Goal: Task Accomplishment & Management: Use online tool/utility

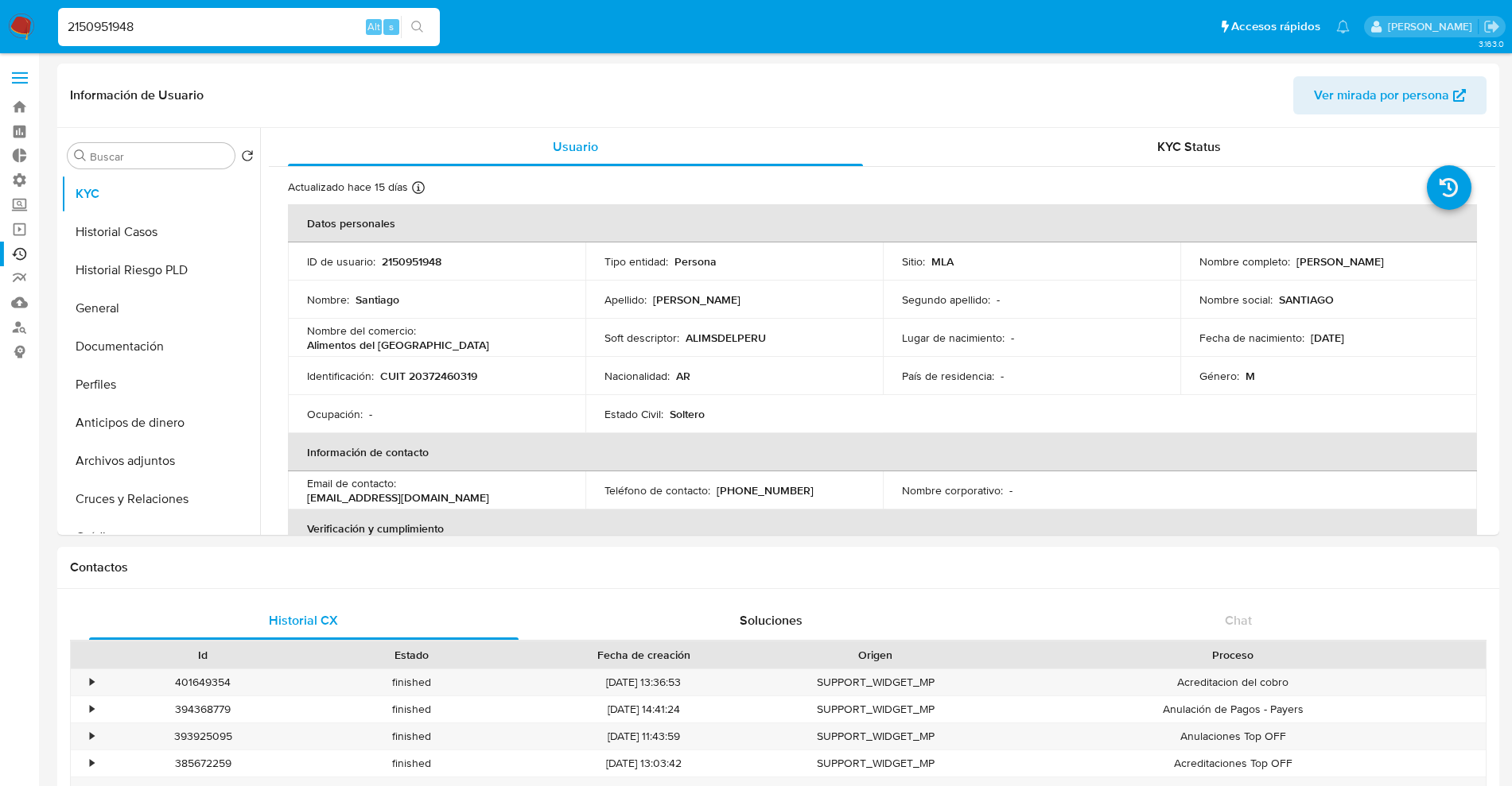
select select "100"
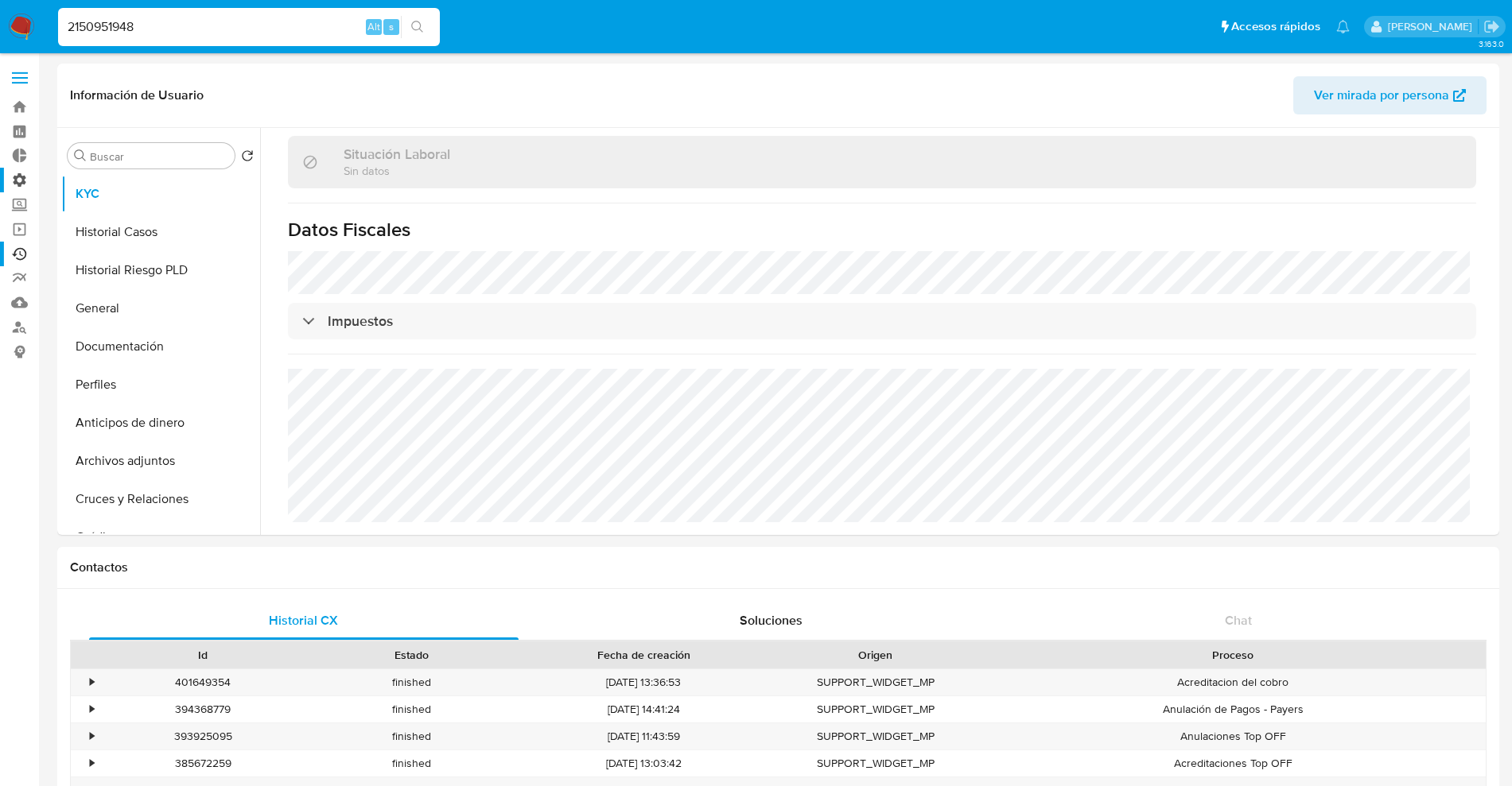
click at [13, 180] on label "Administración" at bounding box center [94, 180] width 189 height 25
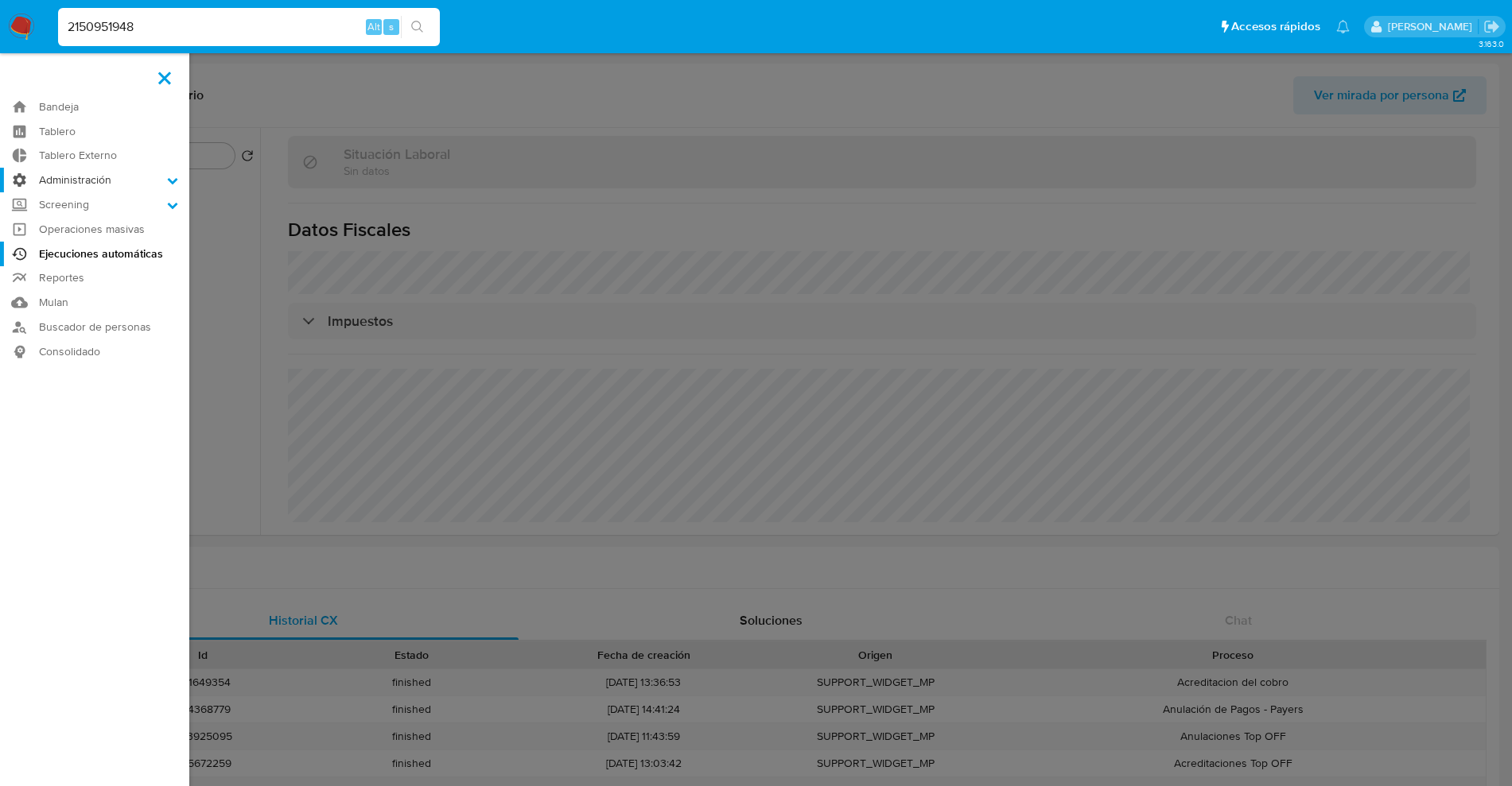
click at [0, 0] on input "Administración" at bounding box center [0, 0] width 0 height 0
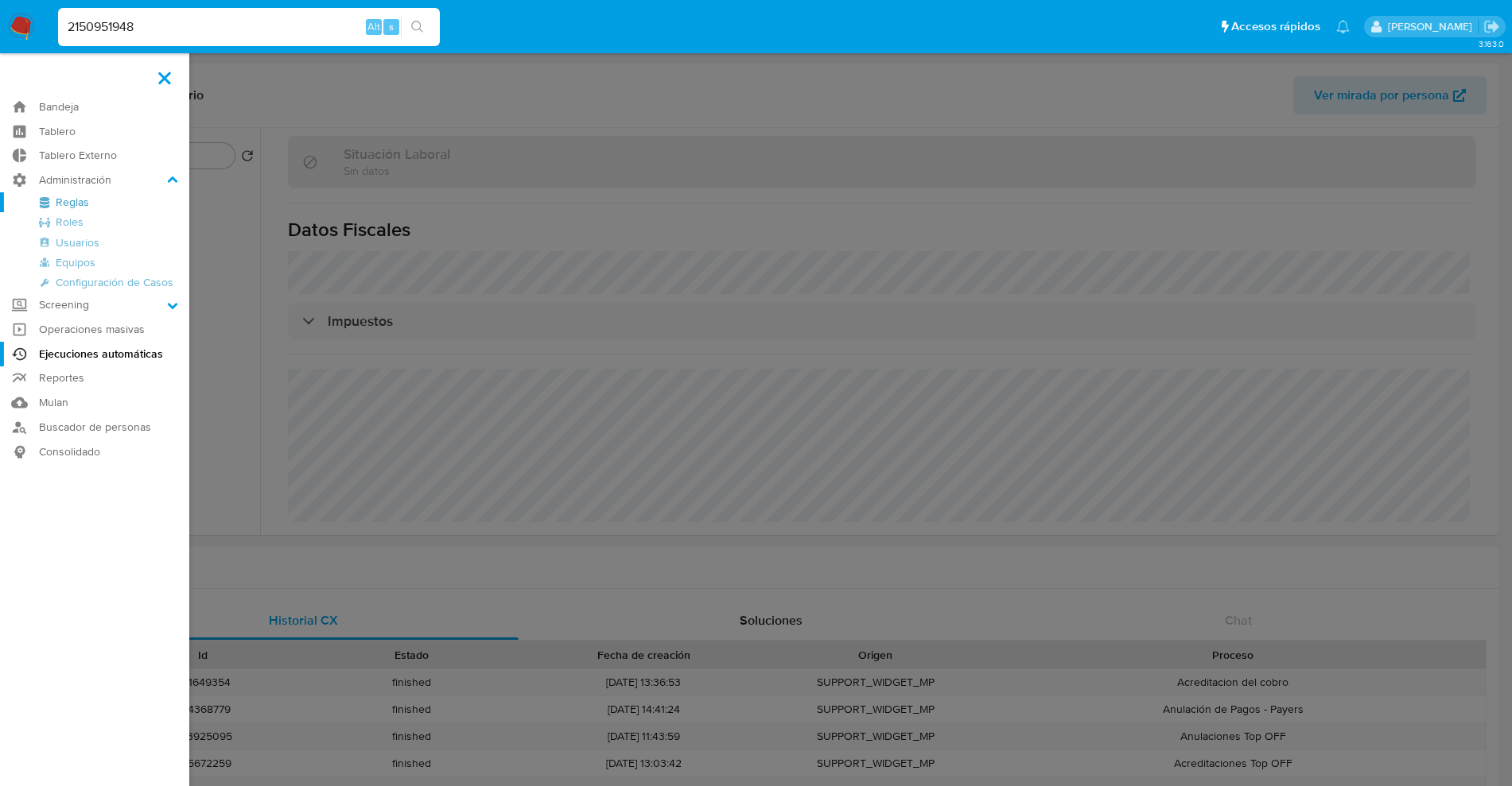
click at [70, 202] on link "Reglas" at bounding box center [94, 202] width 189 height 20
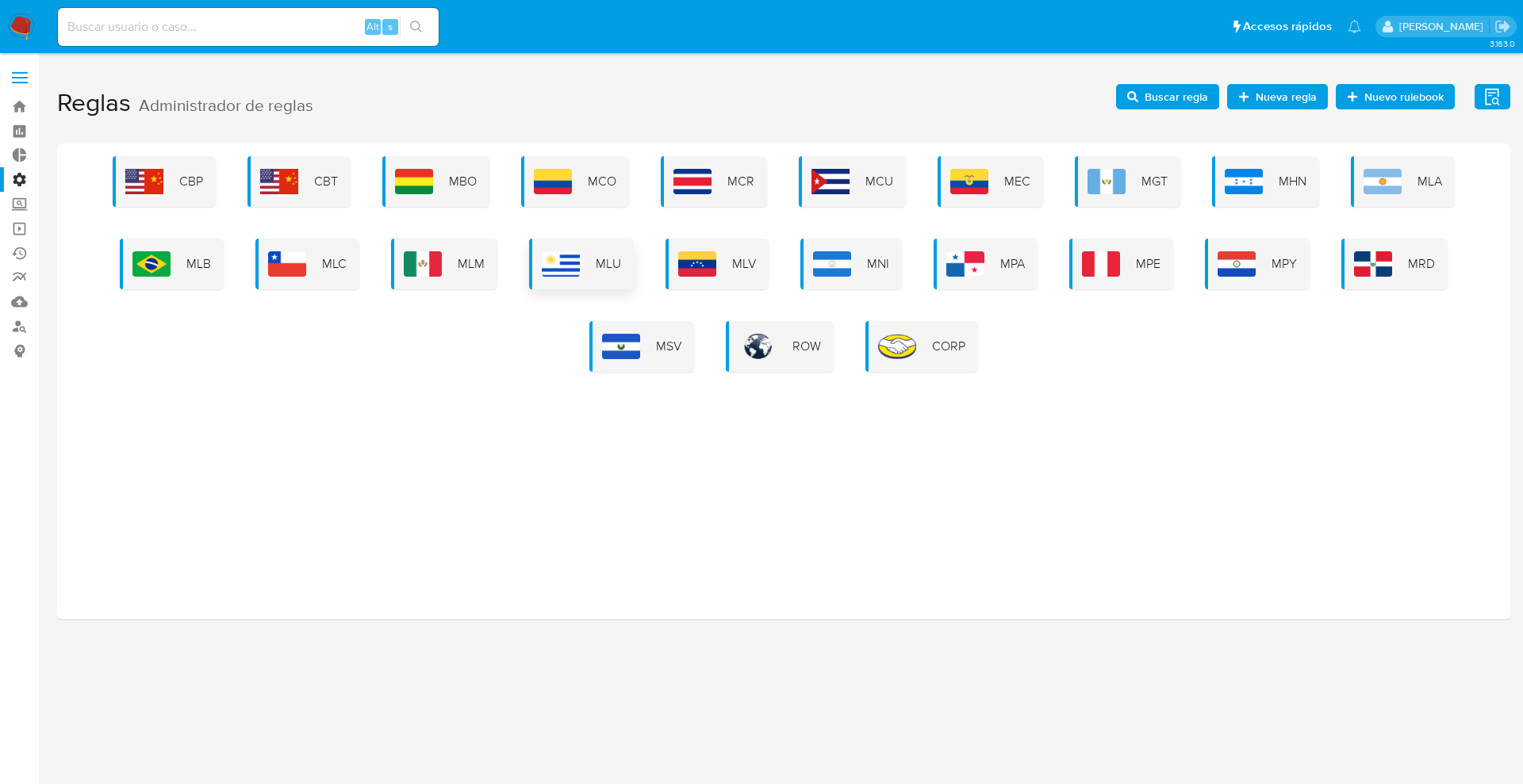
click at [583, 250] on div "MLU" at bounding box center [582, 264] width 105 height 50
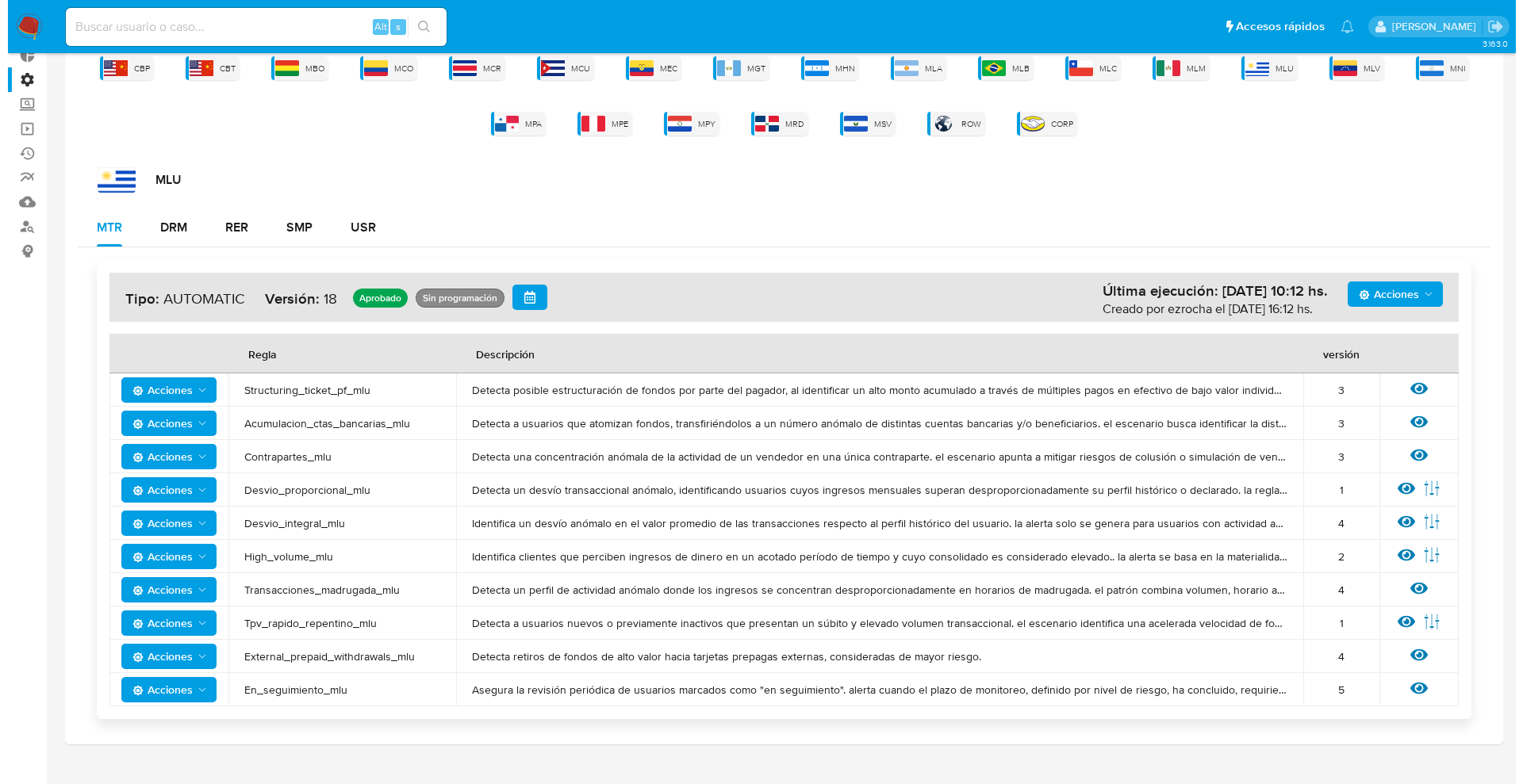
scroll to position [127, 0]
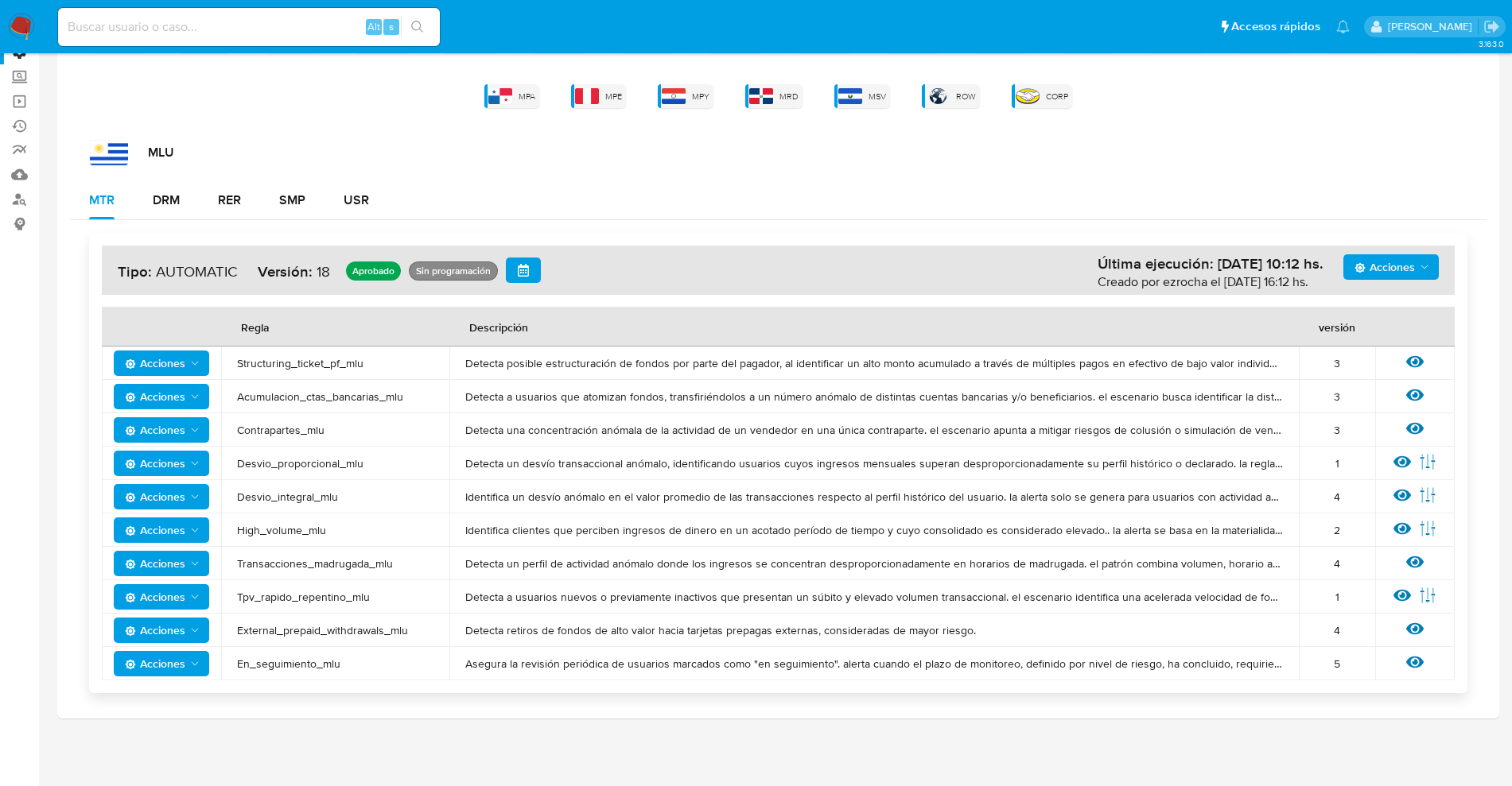
click at [172, 393] on span "Acciones" at bounding box center [155, 397] width 60 height 26
click at [173, 473] on button "Ver historico" at bounding box center [161, 475] width 143 height 38
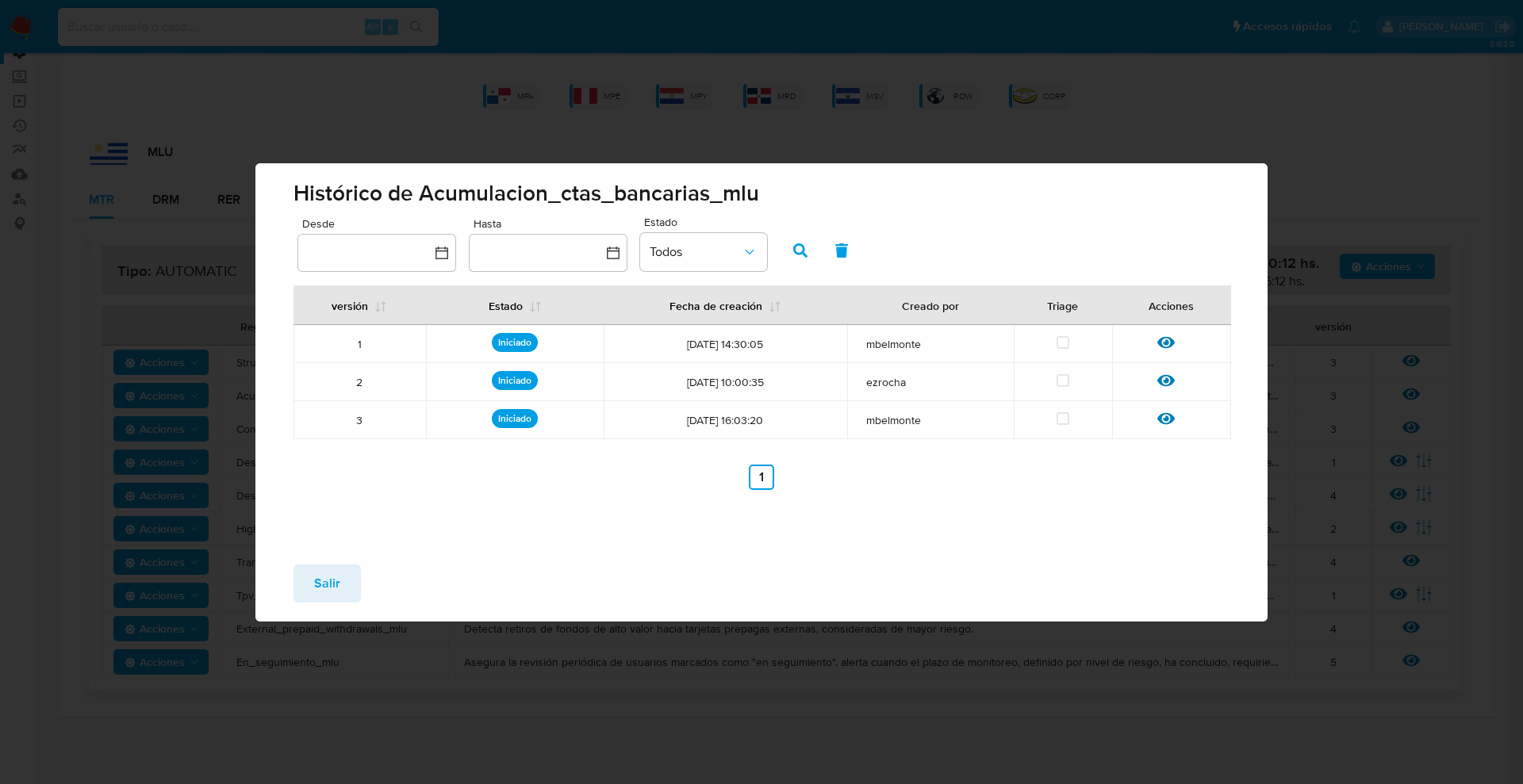
click at [1164, 406] on td "Ver regla" at bounding box center [1172, 421] width 119 height 38
click at [1161, 409] on td "Ver regla" at bounding box center [1172, 421] width 119 height 38
click at [1161, 410] on icon at bounding box center [1166, 419] width 17 height 17
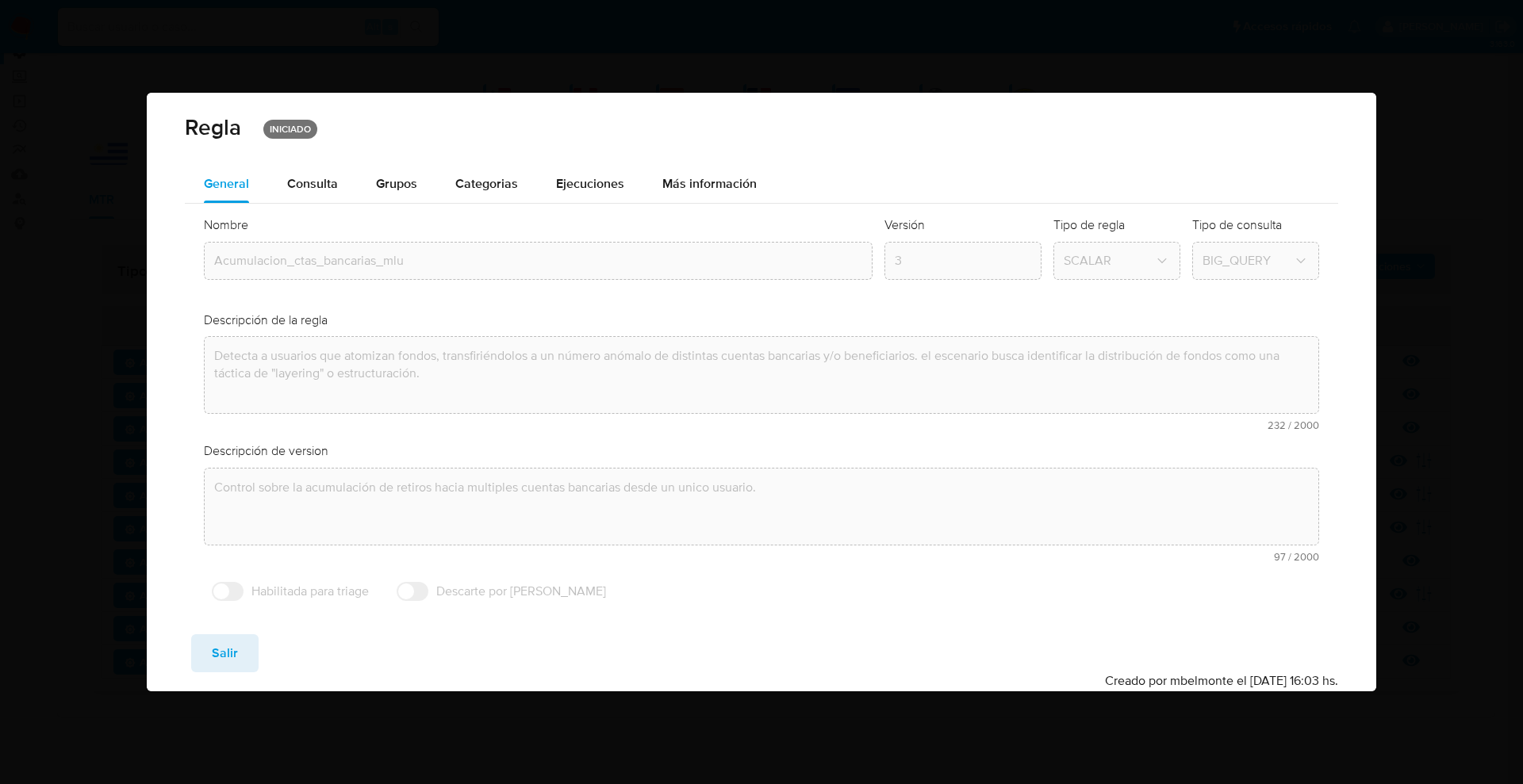
drag, startPoint x: 317, startPoint y: 176, endPoint x: 326, endPoint y: 175, distance: 9.1
click at [323, 178] on div "Consulta" at bounding box center [312, 184] width 50 height 12
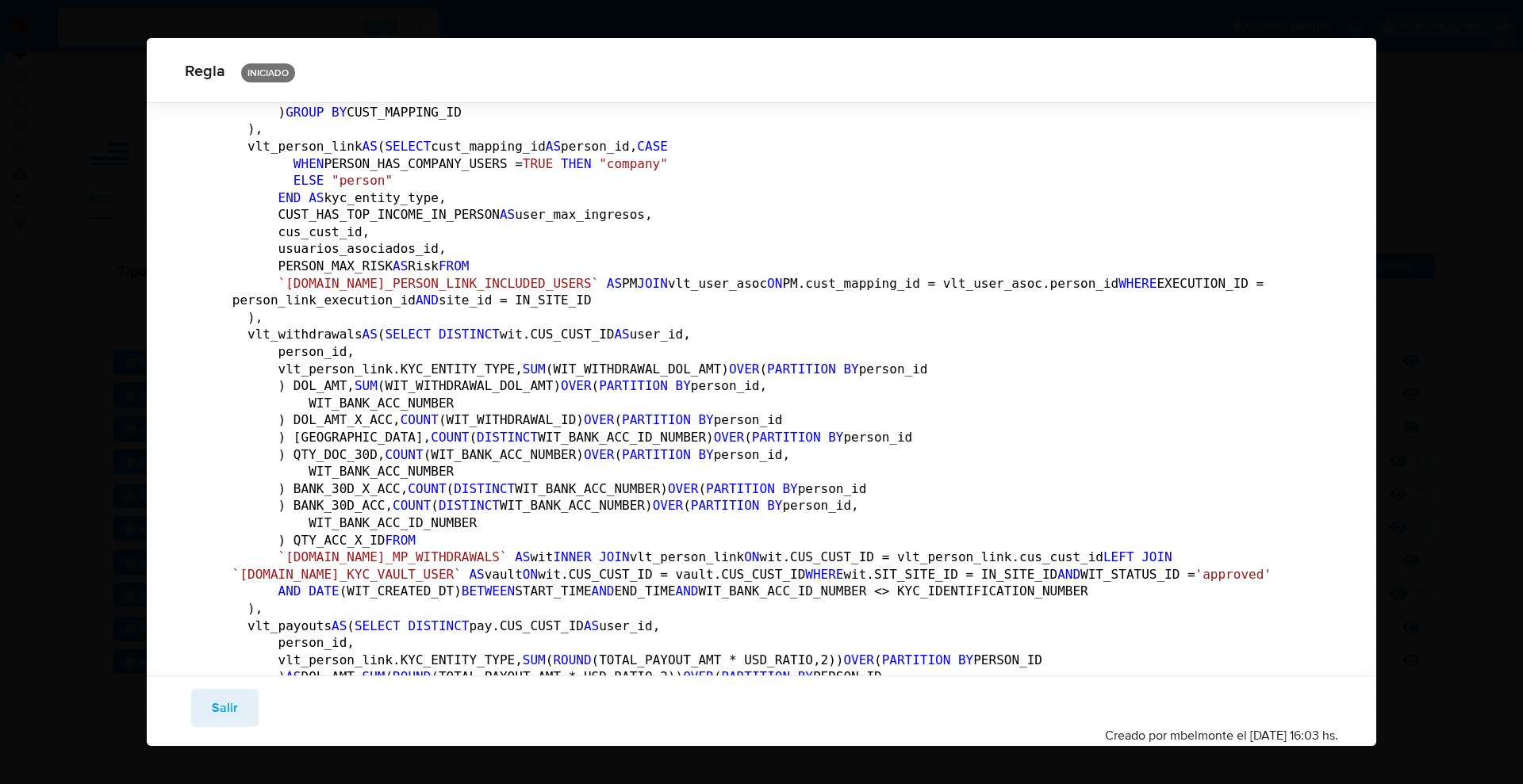
scroll to position [587, 0]
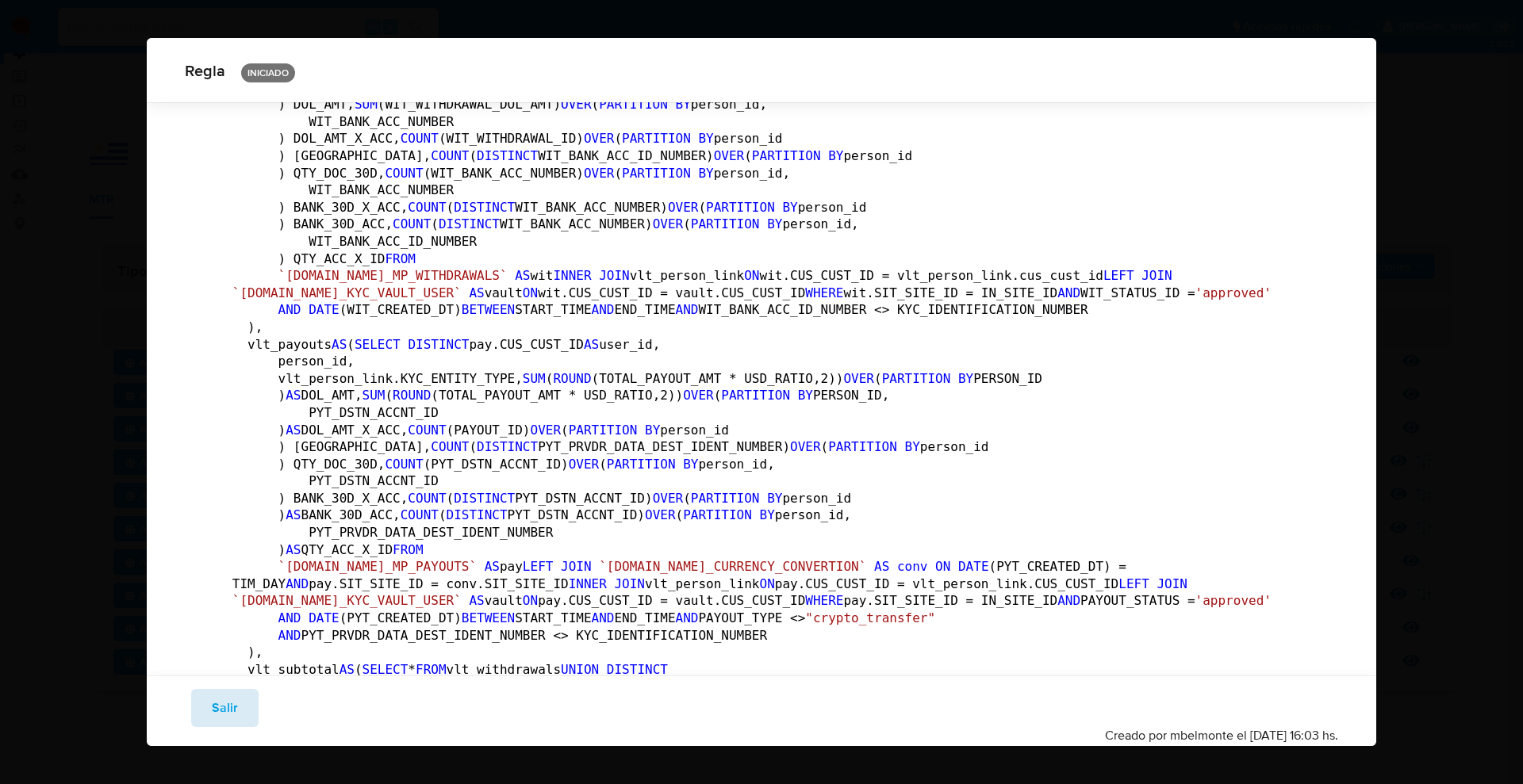
drag, startPoint x: 227, startPoint y: 713, endPoint x: 218, endPoint y: 657, distance: 56.7
click at [227, 715] on span "Salir" at bounding box center [226, 708] width 27 height 35
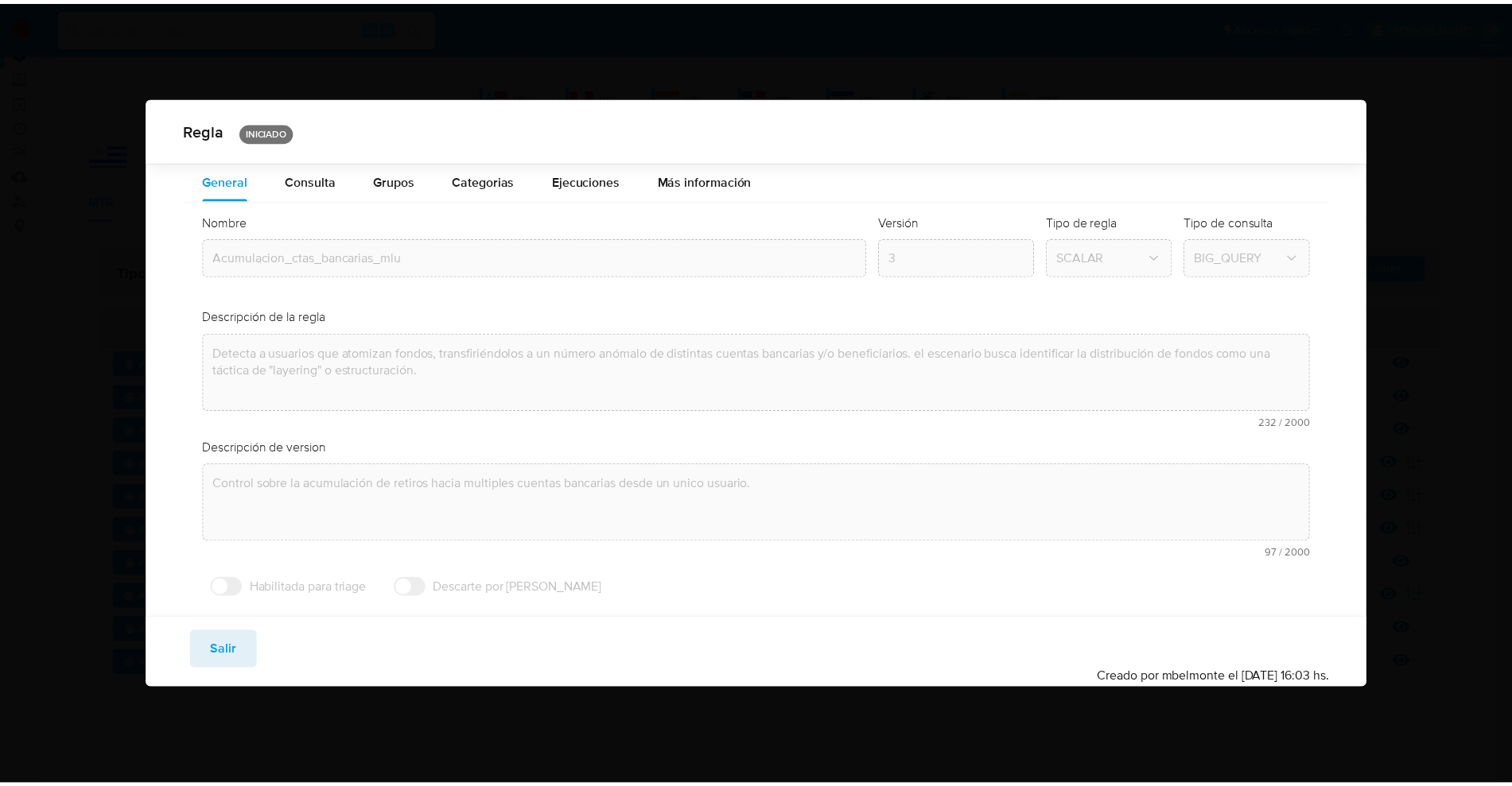
scroll to position [0, 0]
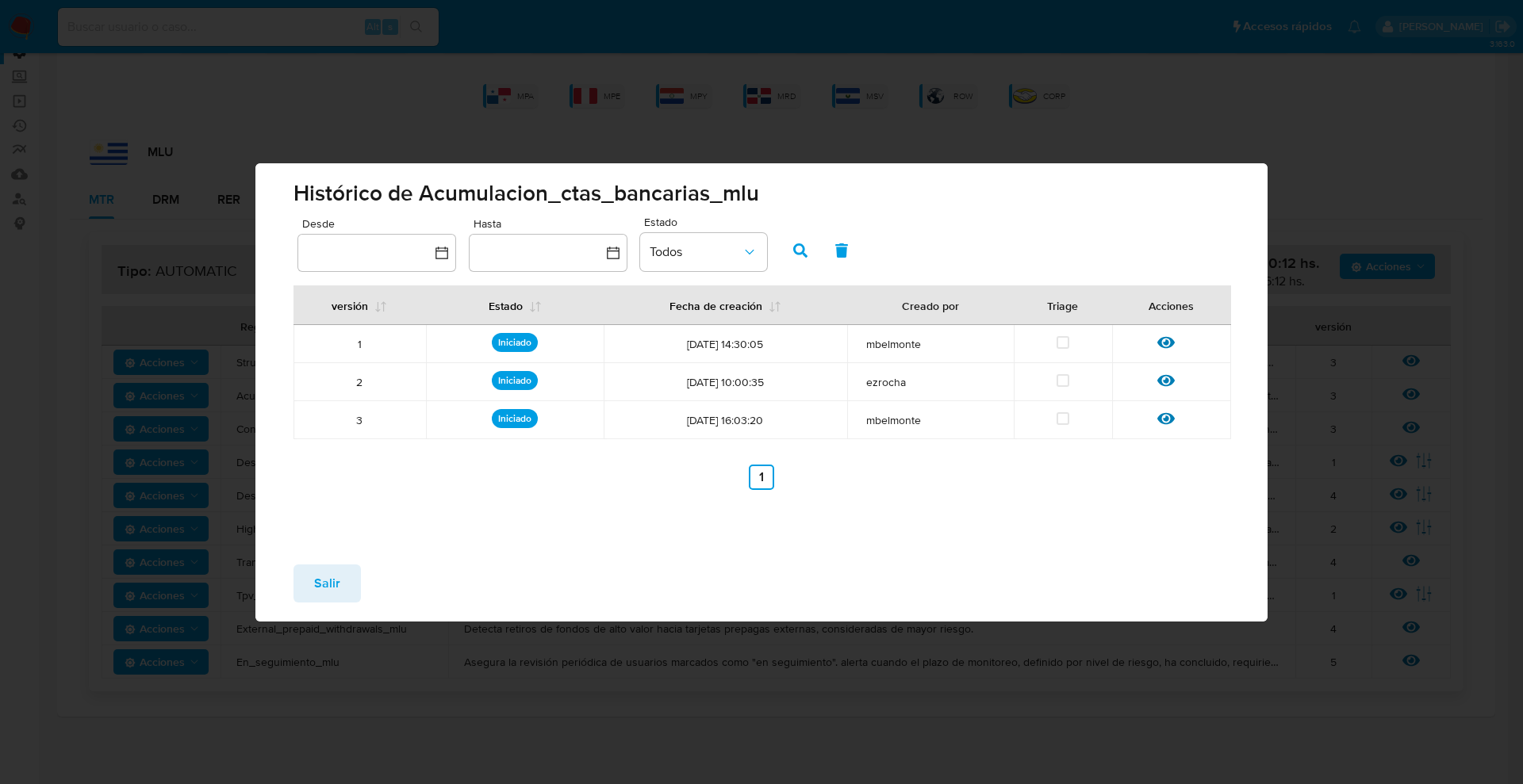
click at [344, 581] on button "Salir" at bounding box center [326, 583] width 68 height 38
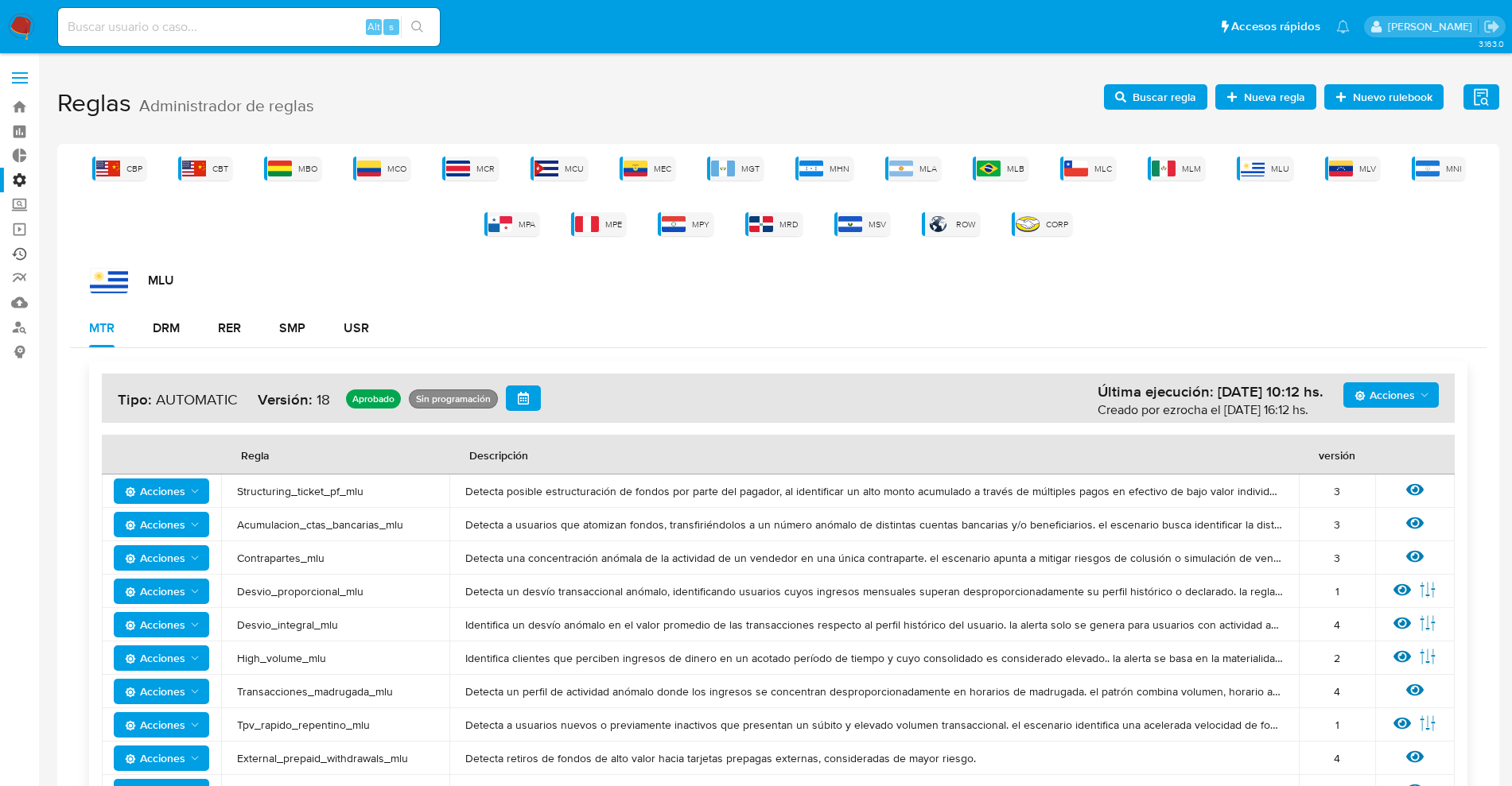
click at [25, 256] on link "Ejecuciones automáticas" at bounding box center [94, 254] width 189 height 25
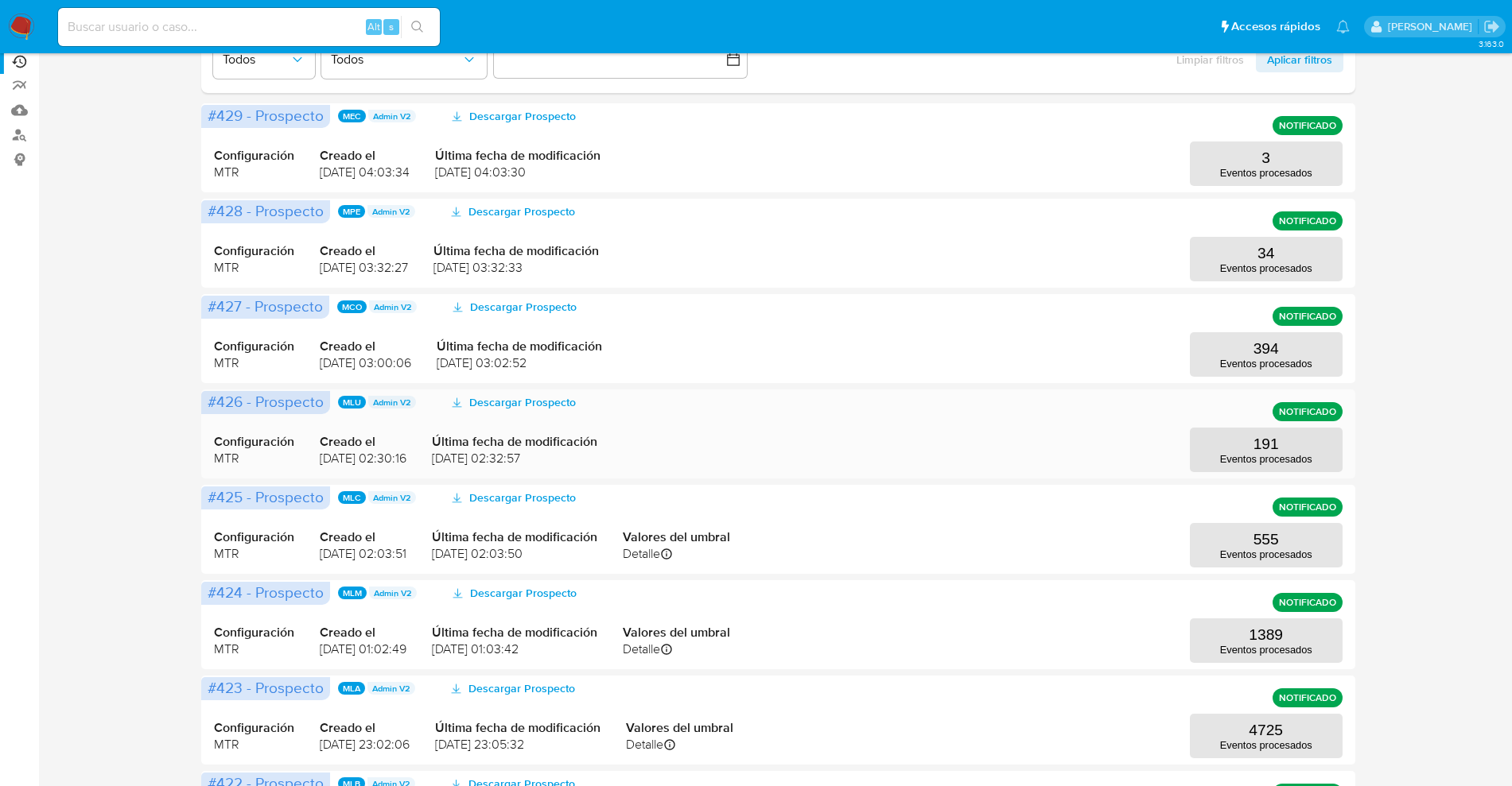
scroll to position [198, 0]
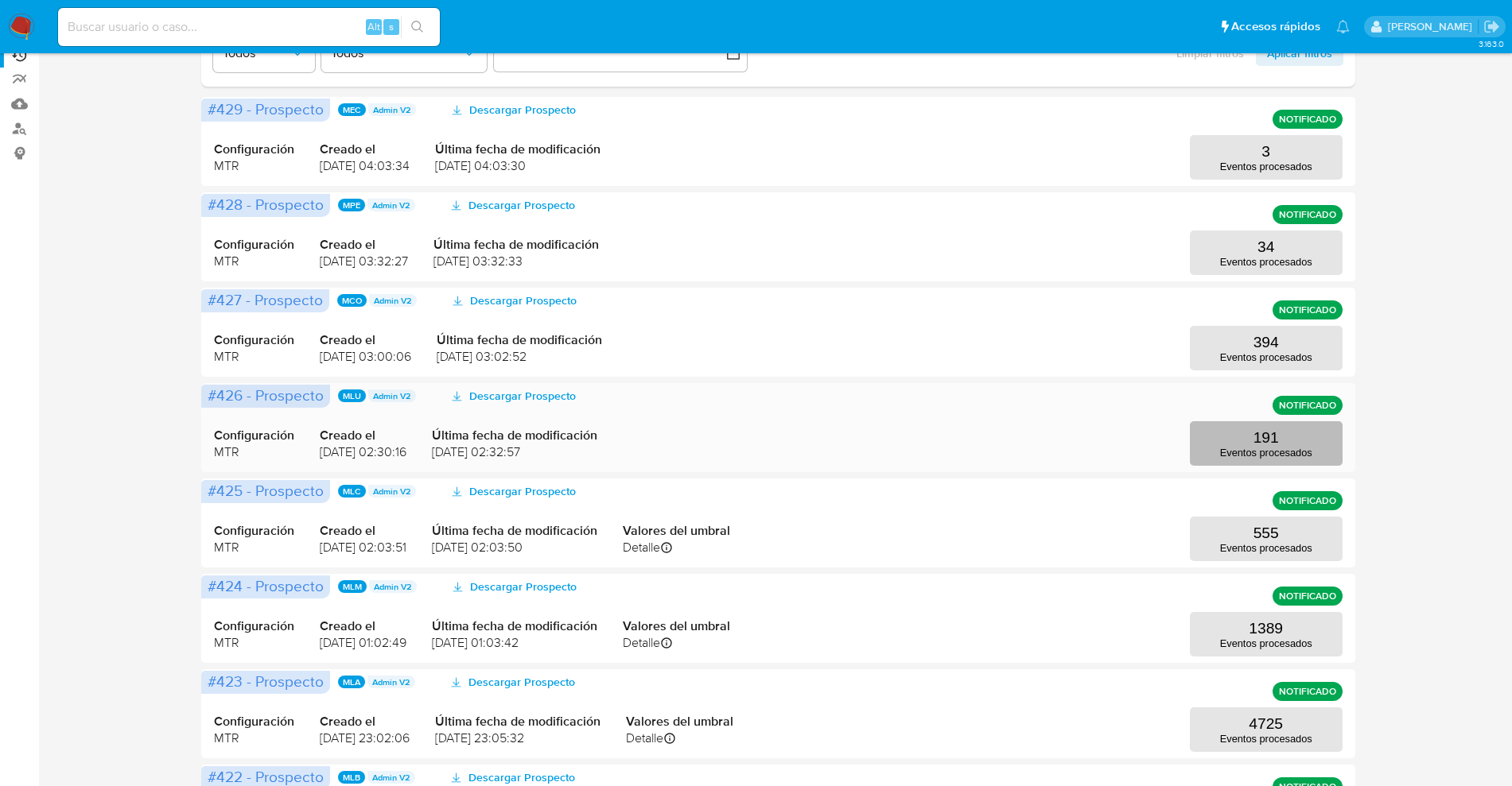
click at [1248, 432] on button "191 Eventos procesados" at bounding box center [1266, 444] width 153 height 45
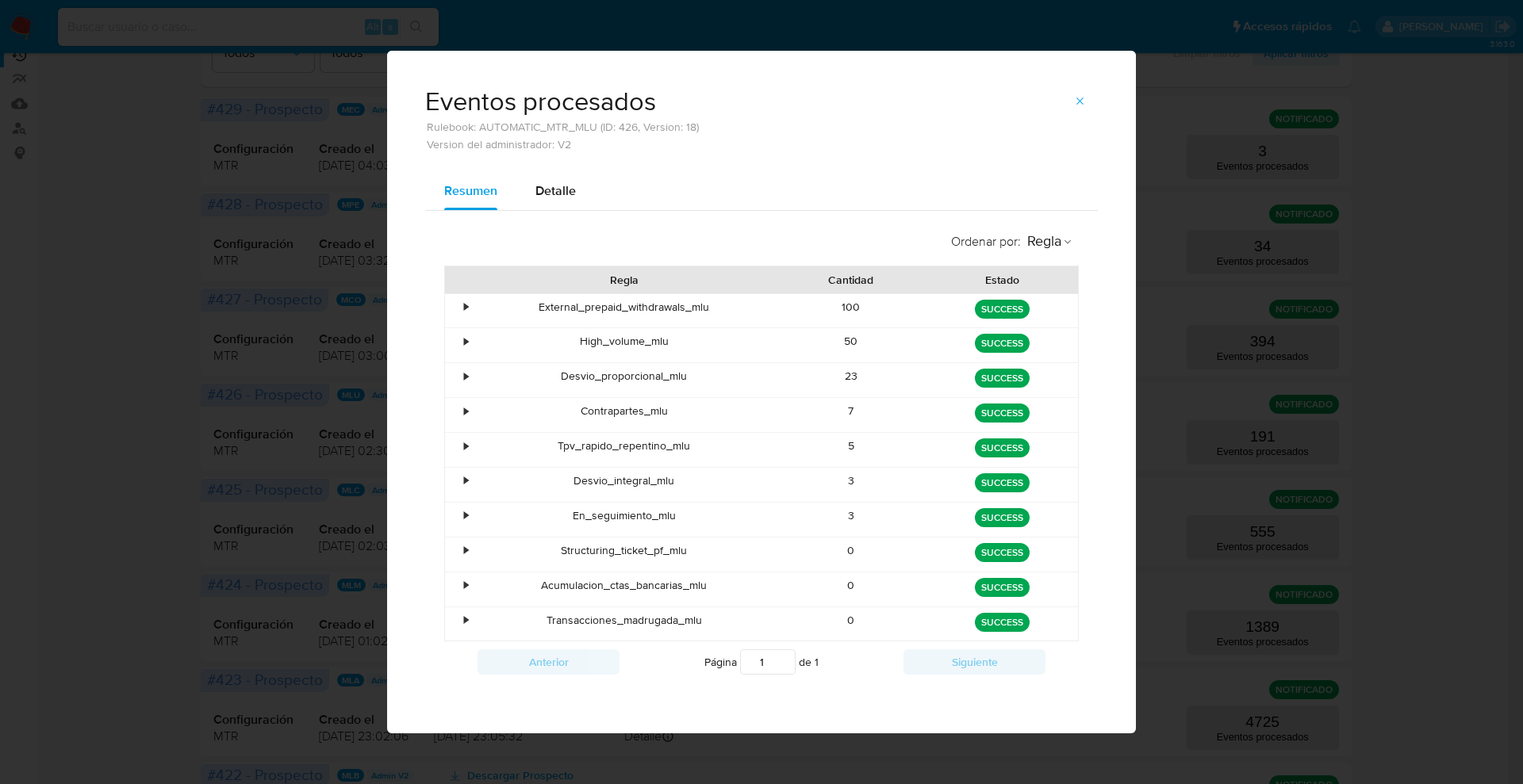
drag, startPoint x: 830, startPoint y: 582, endPoint x: 786, endPoint y: 583, distance: 44.0
click at [931, 599] on div "• Acumulacion_ctas_bancarias_mlu 0 green SUCCESS" at bounding box center [762, 590] width 633 height 34
click at [1084, 93] on span "button" at bounding box center [1080, 101] width 12 height 22
